Goal: Task Accomplishment & Management: Use online tool/utility

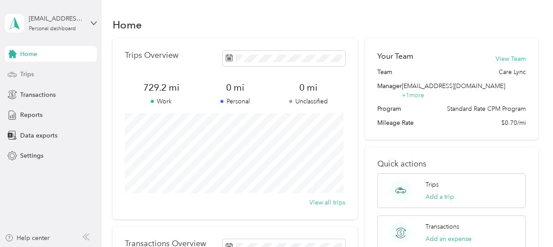
click at [41, 76] on div "Trips" at bounding box center [51, 75] width 92 height 16
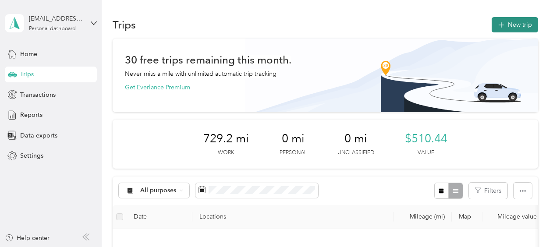
click at [505, 27] on button "New trip" at bounding box center [515, 24] width 46 height 15
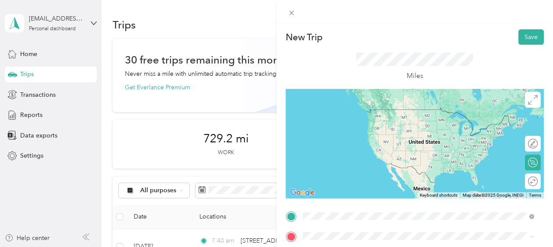
click at [371, 147] on span "[STREET_ADDRESS][PERSON_NAME][US_STATE]" at bounding box center [388, 143] width 136 height 8
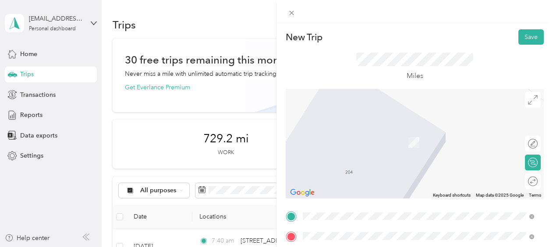
click at [334, 121] on li "[STREET_ADDRESS][US_STATE]" at bounding box center [419, 130] width 238 height 18
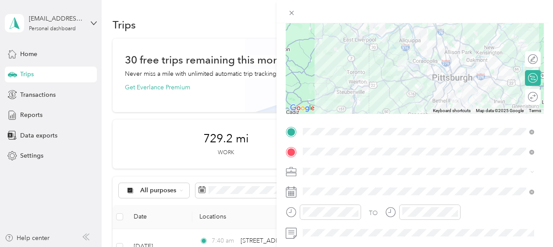
scroll to position [88, 0]
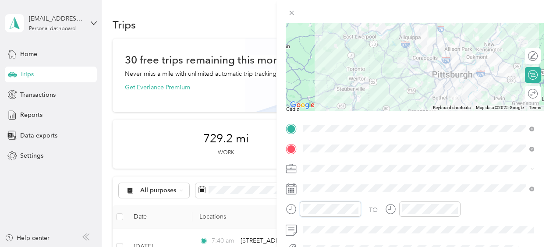
click at [295, 208] on div at bounding box center [323, 209] width 75 height 15
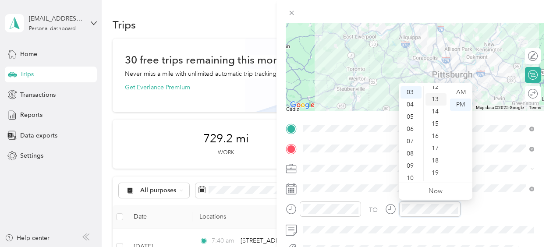
scroll to position [109, 0]
click at [440, 109] on div "10" at bounding box center [436, 106] width 21 height 12
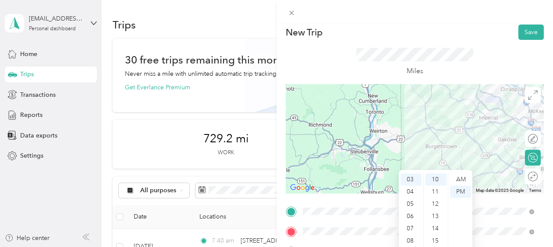
scroll to position [0, 0]
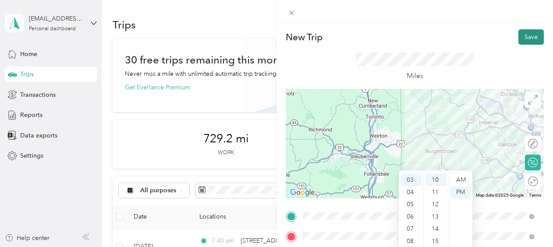
click at [530, 36] on button "Save" at bounding box center [531, 36] width 25 height 15
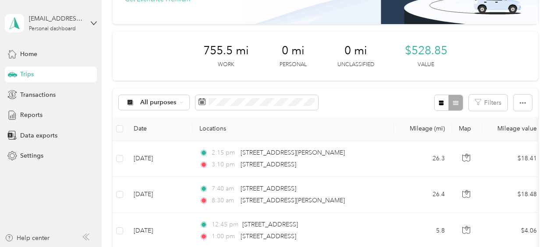
scroll to position [132, 0]
